Goal: Task Accomplishment & Management: Manage account settings

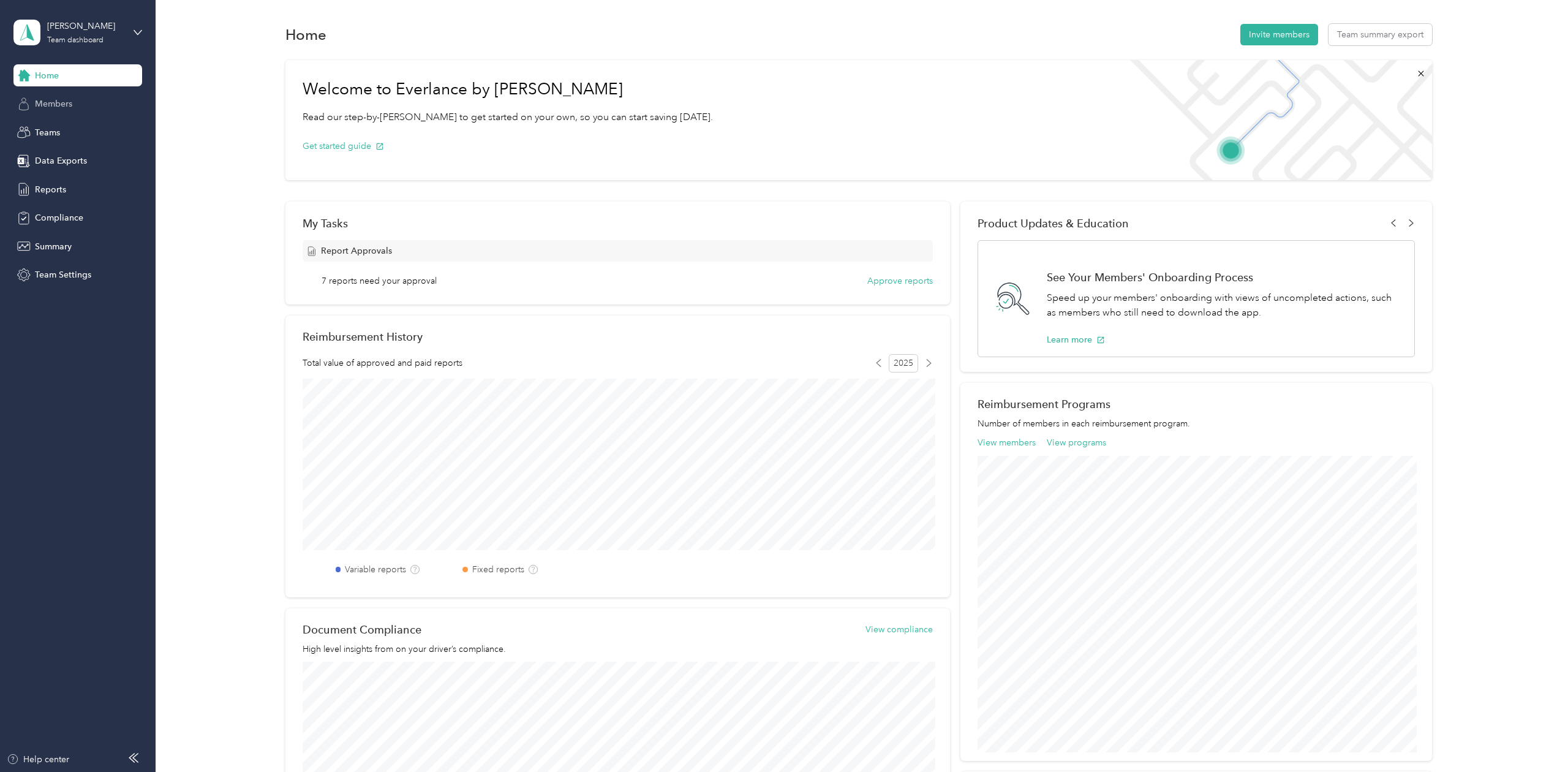
click at [76, 102] on div "Members" at bounding box center [77, 104] width 128 height 22
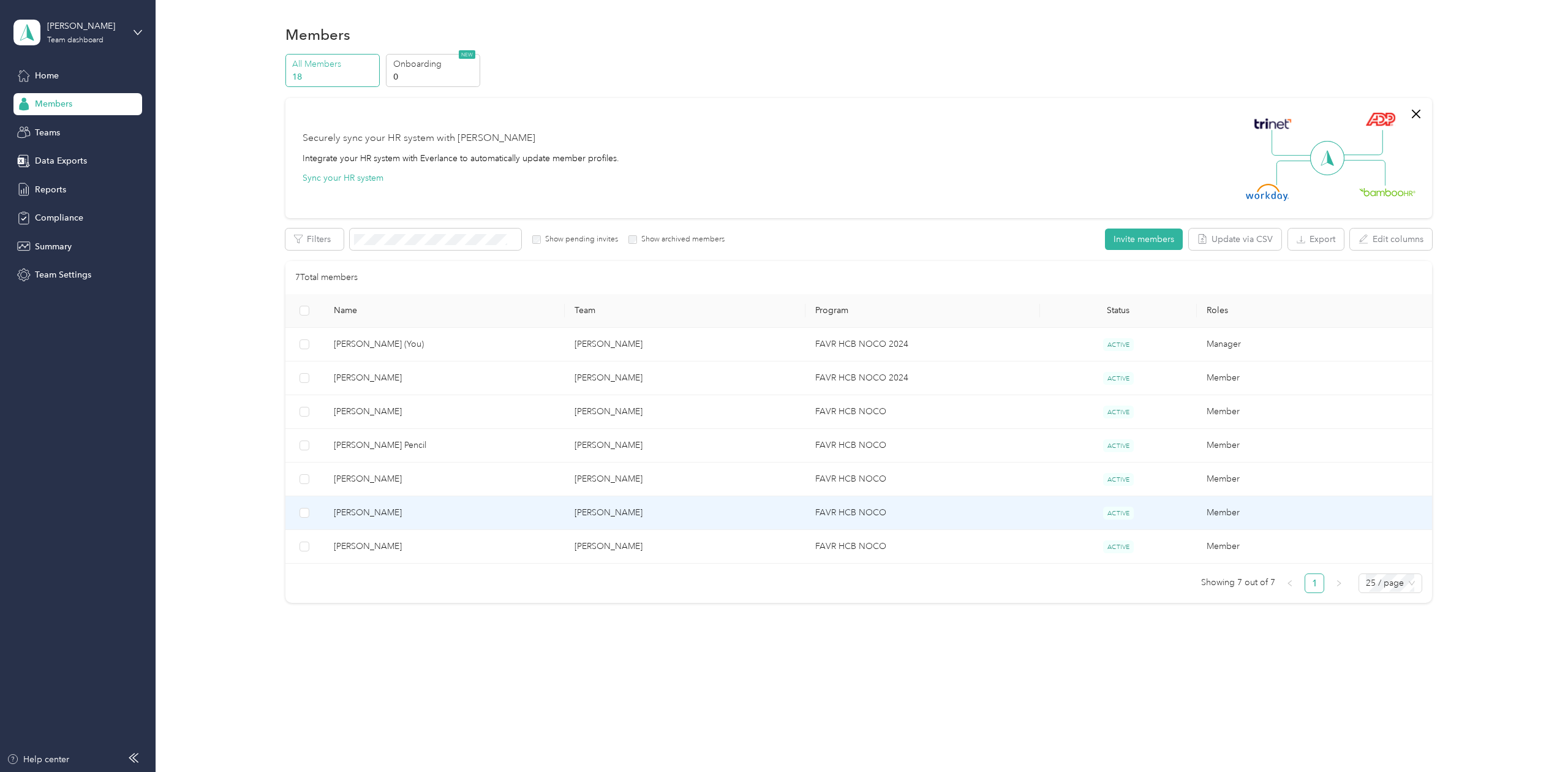
click at [378, 517] on span "[PERSON_NAME]" at bounding box center [445, 512] width 221 height 13
